Goal: Task Accomplishment & Management: Use online tool/utility

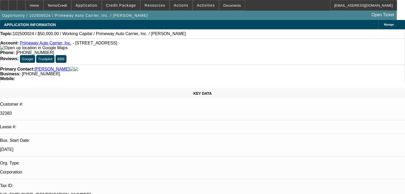
select select "0"
select select "2"
select select "0.1"
select select "1"
select select "2"
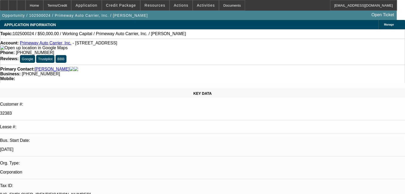
select select "4"
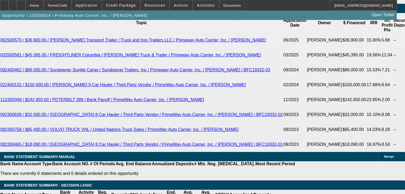
scroll to position [1043, 0]
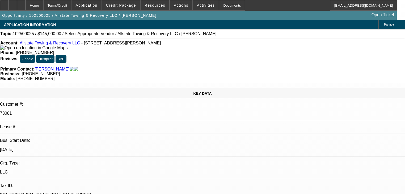
select select "0"
select select "2"
select select "0.1"
select select "4"
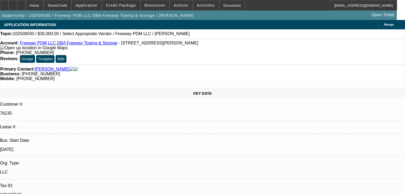
select select "0"
select select "2"
select select "0.1"
select select "4"
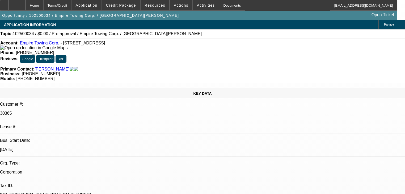
select select "0"
select select "2"
select select "0.1"
select select "4"
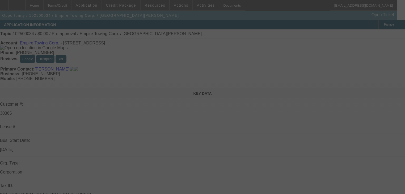
select select "0"
select select "2"
select select "0.1"
select select "4"
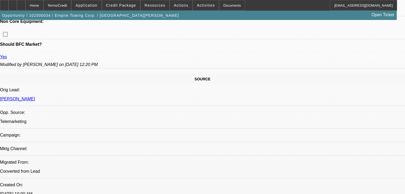
scroll to position [277, 0]
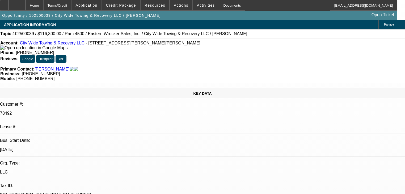
select select "0"
select select "2"
select select "0"
select select "6"
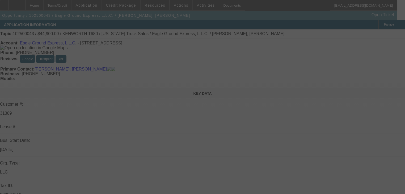
select select "0"
select select "2"
select select "0"
select select "0.15"
select select "2"
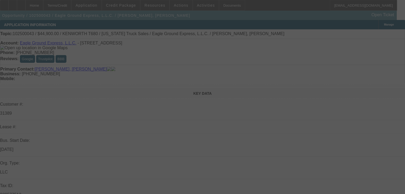
select select "0"
select select "2"
select select "0"
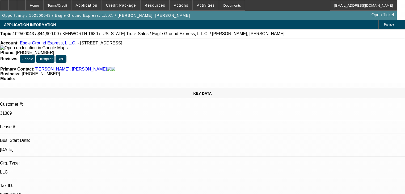
select select "1"
select select "2"
select select "6"
select select "1"
select select "2"
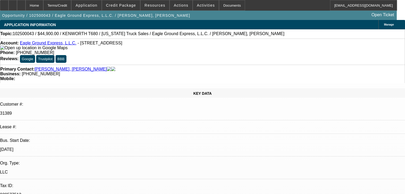
select select "6"
select select "1"
select select "2"
select select "6"
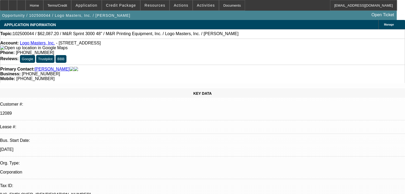
select select "0"
select select "0.1"
select select "4"
